Goal: Check status: Check status

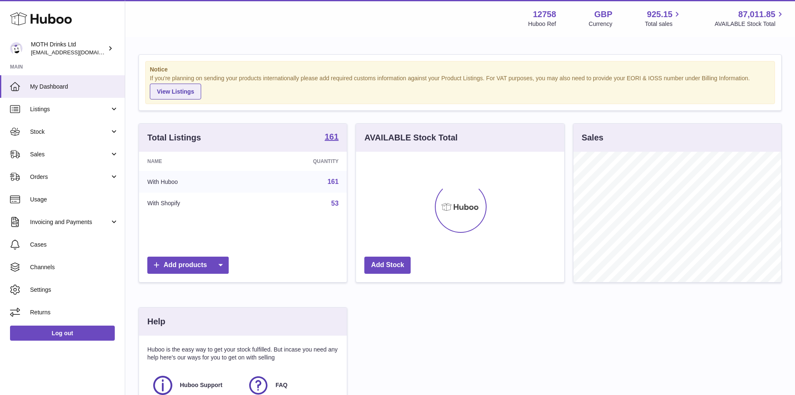
scroll to position [130, 208]
click at [45, 156] on span "Sales" at bounding box center [70, 154] width 80 height 8
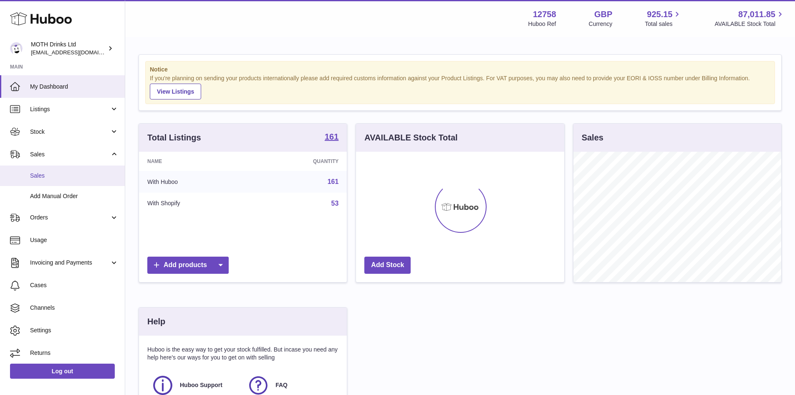
click at [51, 179] on span "Sales" at bounding box center [74, 176] width 89 height 8
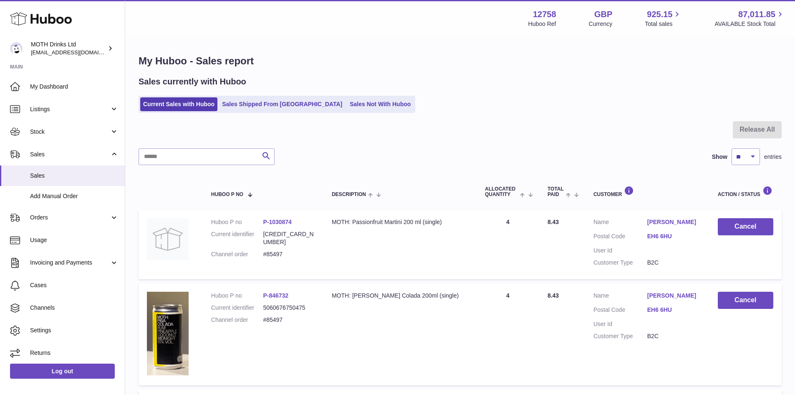
click at [277, 96] on ul "Current Sales with Huboo Sales Shipped From Huboo Sales Not With Huboo" at bounding box center [277, 104] width 277 height 17
click at [271, 106] on link "Sales Shipped From [GEOGRAPHIC_DATA]" at bounding box center [282, 104] width 126 height 14
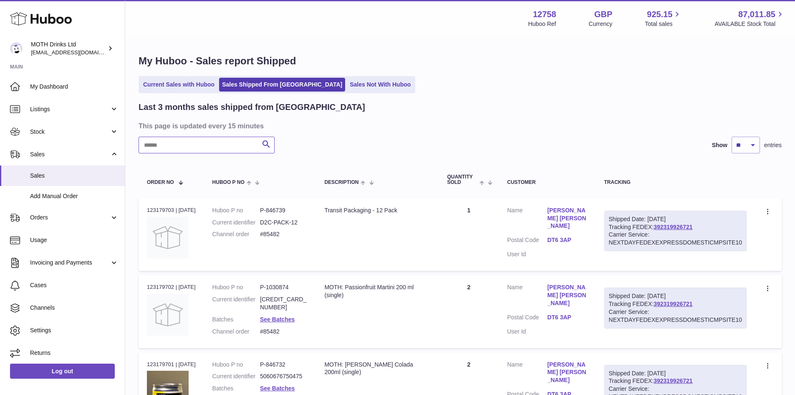
click at [186, 144] on input "text" at bounding box center [207, 145] width 136 height 17
paste input "******"
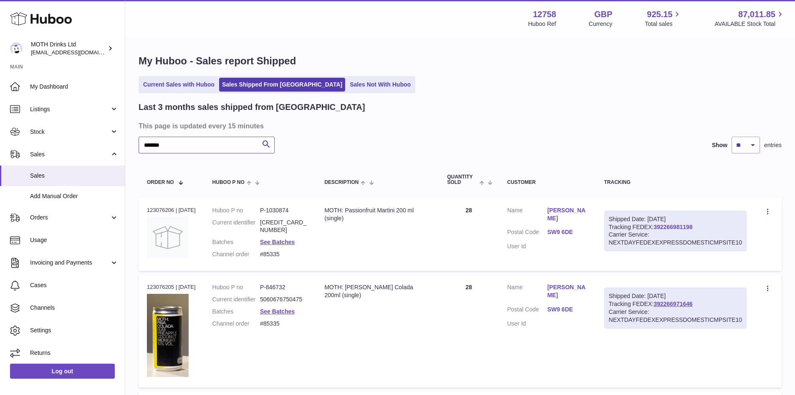
type input "******"
click at [691, 226] on link "392266981198" at bounding box center [673, 226] width 39 height 7
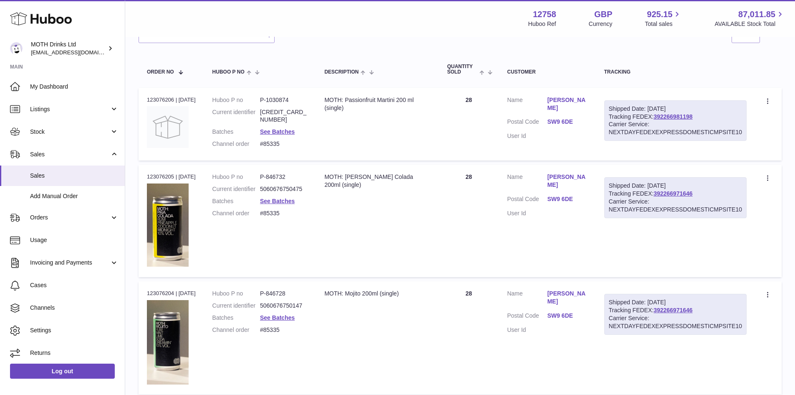
scroll to position [96, 0]
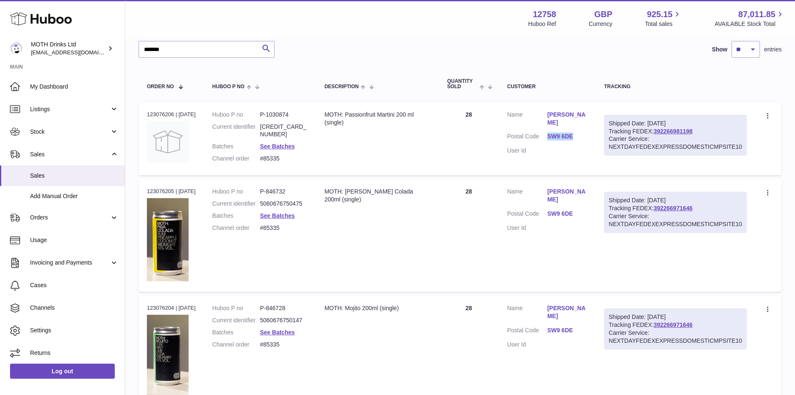
drag, startPoint x: 554, startPoint y: 127, endPoint x: 591, endPoint y: 131, distance: 36.9
click at [587, 131] on dl "Customer Name Morgan Berg Postal Code SW9 6DE User Id" at bounding box center [547, 135] width 80 height 48
copy dl "SW9 6DE"
drag, startPoint x: 666, startPoint y: 129, endPoint x: 716, endPoint y: 133, distance: 50.3
click at [722, 131] on div "Shipped Date: 19th Aug 2025 Tracking FEDEX: 392266981198 Carrier Service: NEXTD…" at bounding box center [676, 135] width 142 height 41
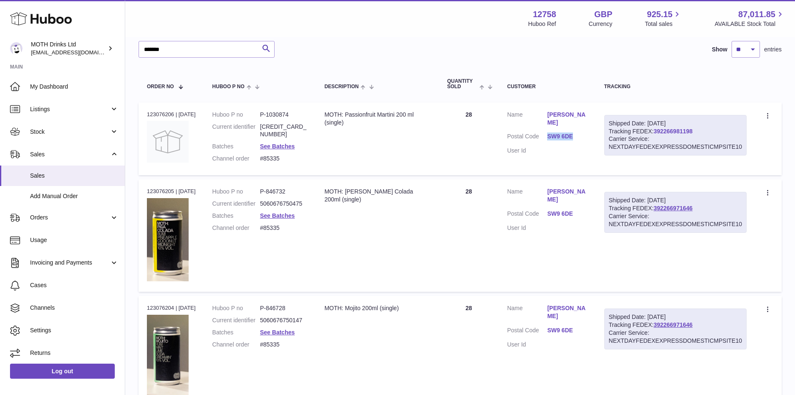
copy div ": 392266981198"
drag, startPoint x: 667, startPoint y: 206, endPoint x: 726, endPoint y: 210, distance: 59.5
click at [726, 210] on div "Shipped Date: 19th Aug 2025 Tracking FEDEX: 392266971646 Carrier Service: NEXTD…" at bounding box center [676, 212] width 142 height 41
copy div "392266971646"
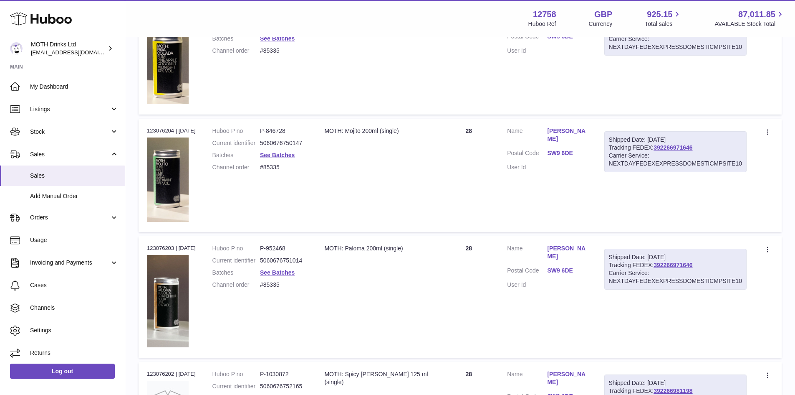
scroll to position [346, 0]
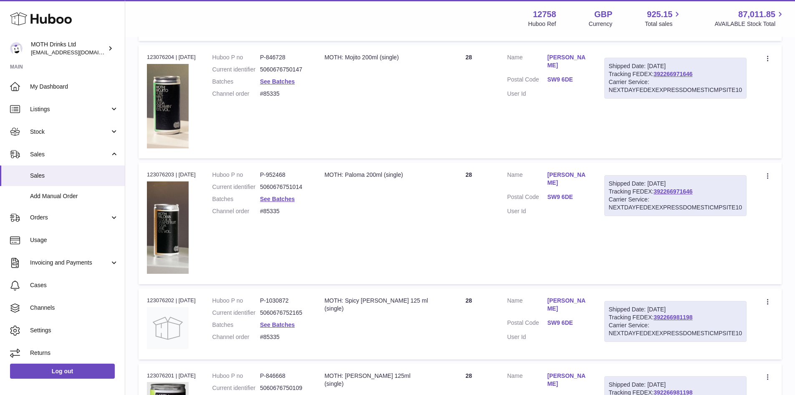
drag, startPoint x: 665, startPoint y: 313, endPoint x: 723, endPoint y: 316, distance: 57.7
click at [723, 316] on div "Shipped Date: 19th Aug 2025 Tracking FEDEX: 392266981198 Carrier Service: NEXTD…" at bounding box center [676, 321] width 142 height 41
copy div ": 392266981198"
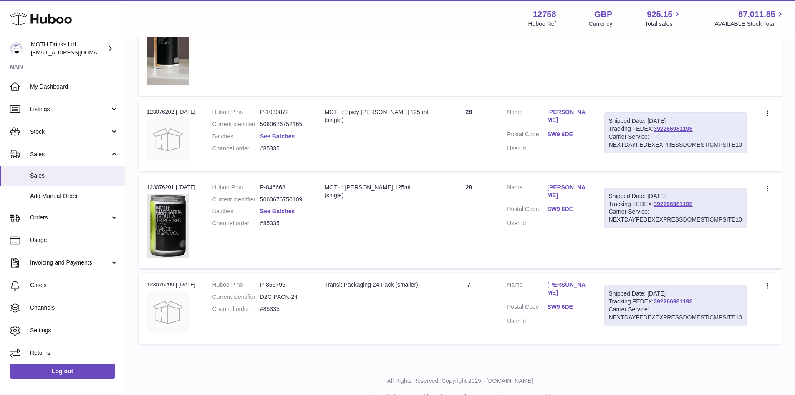
scroll to position [555, 0]
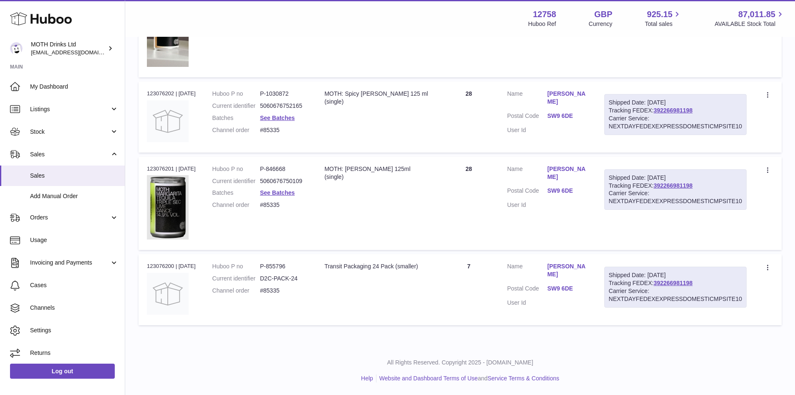
click at [439, 120] on td "Description MOTH: Spicy Margarita 125 ml (single)" at bounding box center [377, 116] width 123 height 71
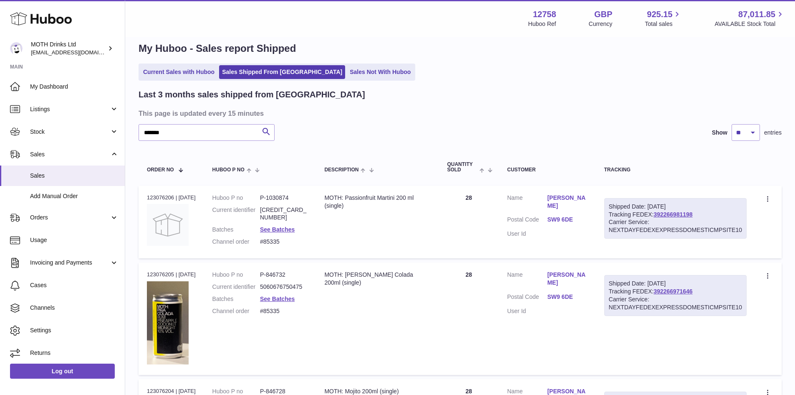
scroll to position [0, 0]
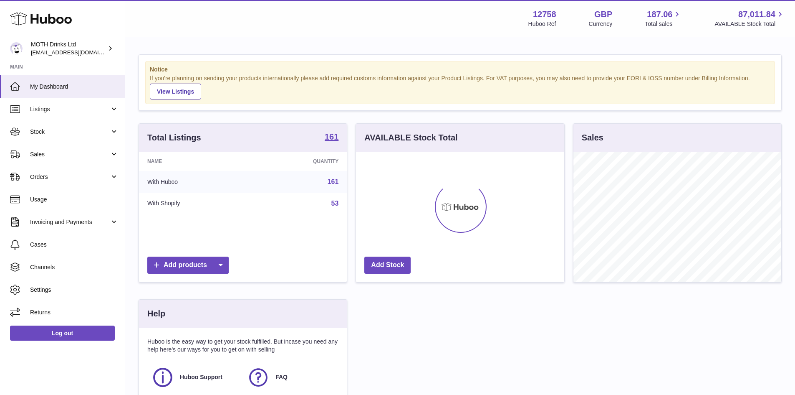
scroll to position [130, 208]
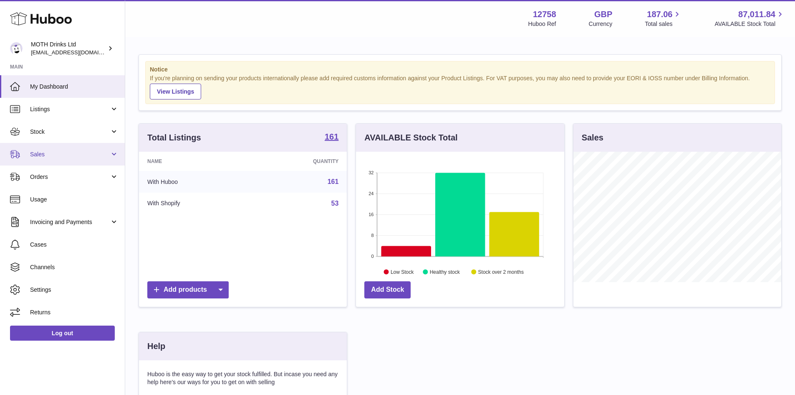
click at [47, 157] on span "Sales" at bounding box center [70, 154] width 80 height 8
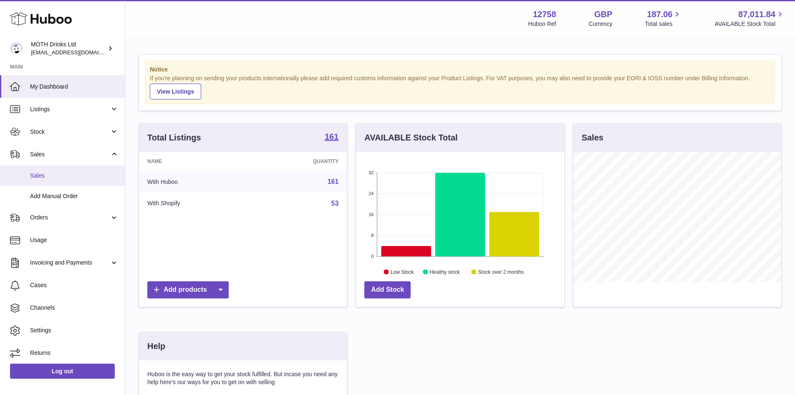
click at [46, 175] on span "Sales" at bounding box center [74, 176] width 89 height 8
